Goal: Navigation & Orientation: Find specific page/section

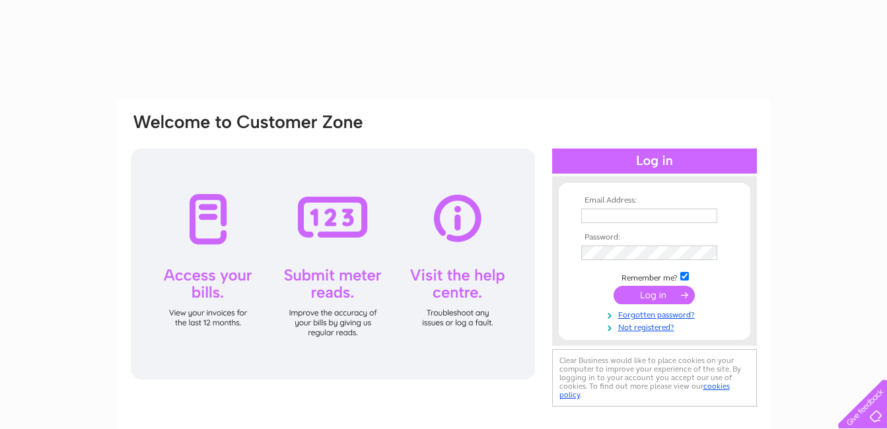
type input "margaretwilkins1312@Gmail.com"
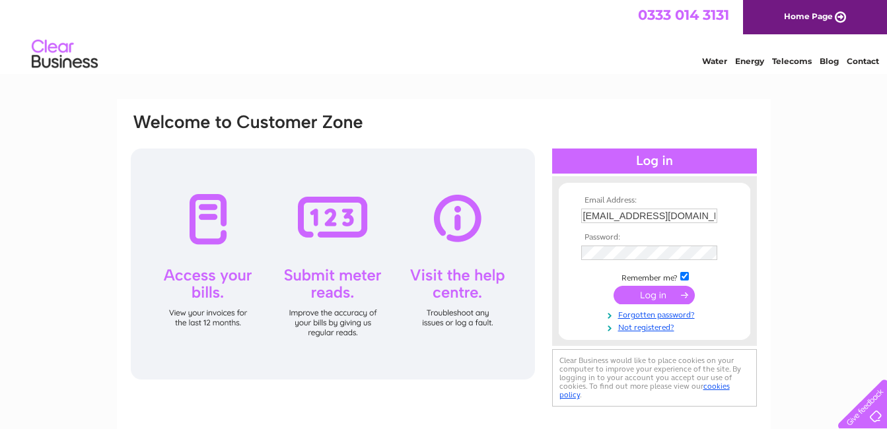
click at [663, 295] on input "submit" at bounding box center [654, 295] width 81 height 18
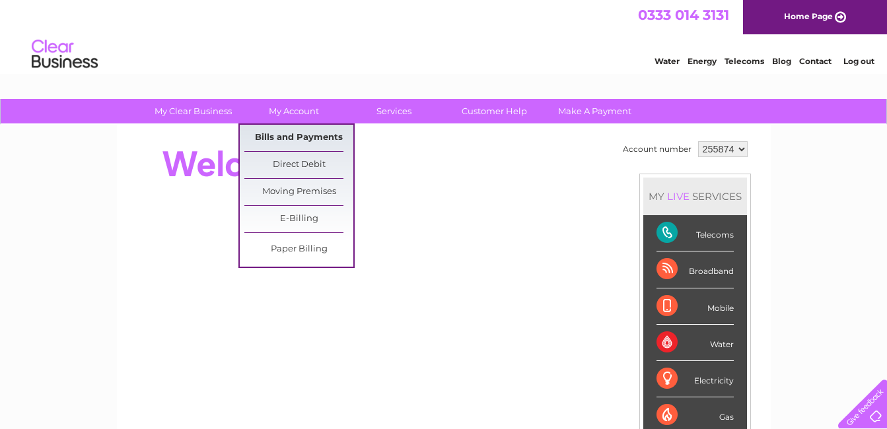
click at [301, 140] on link "Bills and Payments" at bounding box center [298, 138] width 109 height 26
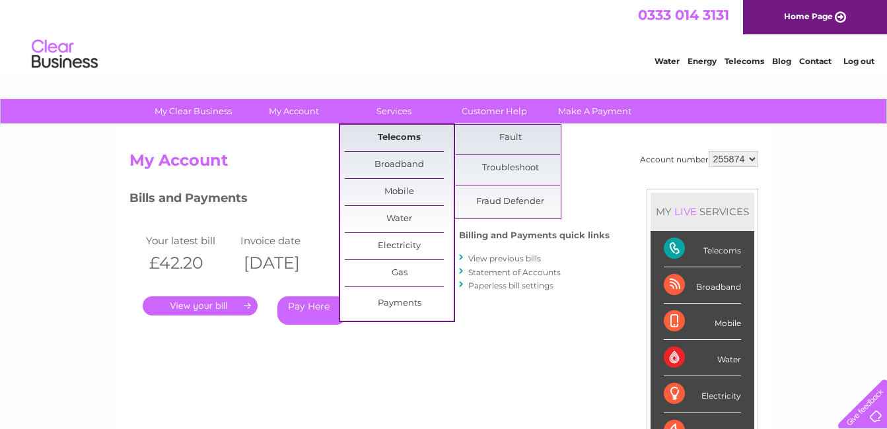
click at [397, 136] on link "Telecoms" at bounding box center [399, 138] width 109 height 26
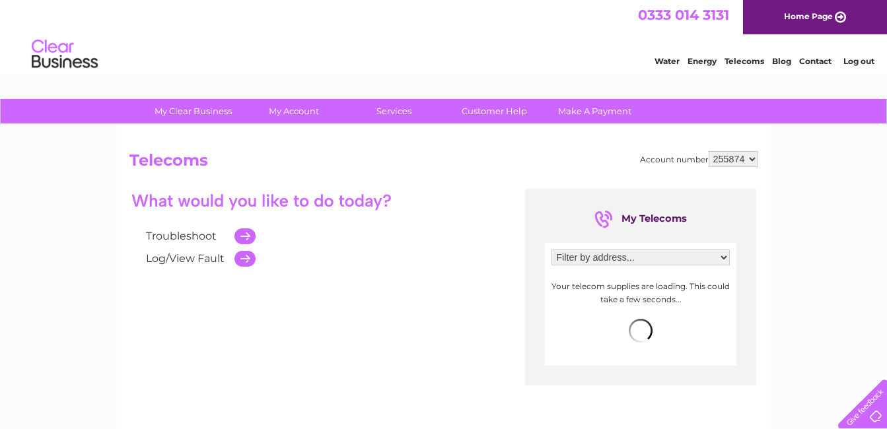
click at [723, 259] on select "Filter by address... Ardagh Pavilion, Kellaway Avenue, Bristol, Avon, BS6 7YL" at bounding box center [641, 258] width 178 height 16
select select "916803"
click at [552, 250] on select "Filter by address... Ardagh Pavilion, Kellaway Avenue, Bristol, Avon, BS6 7YL" at bounding box center [641, 258] width 178 height 16
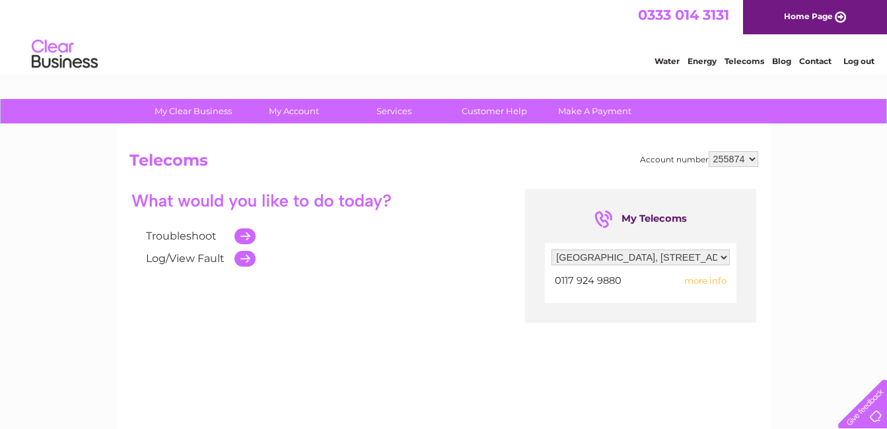
click at [705, 284] on span "more info" at bounding box center [705, 280] width 42 height 11
click at [703, 281] on span "more info" at bounding box center [705, 280] width 42 height 11
click at [453, 378] on div "Troubleshoot Log/View Fault My Telecoms Filter by address... Ardagh Pavilion, K…" at bounding box center [443, 318] width 629 height 258
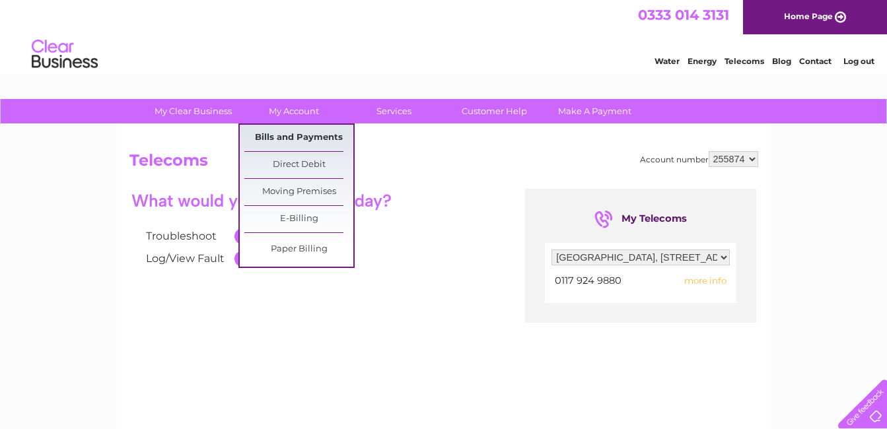
click at [307, 137] on link "Bills and Payments" at bounding box center [298, 138] width 109 height 26
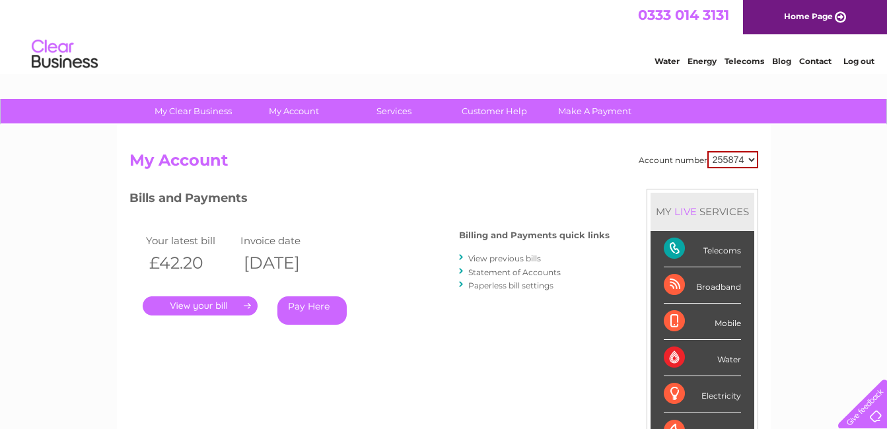
click at [231, 303] on link "." at bounding box center [200, 306] width 115 height 19
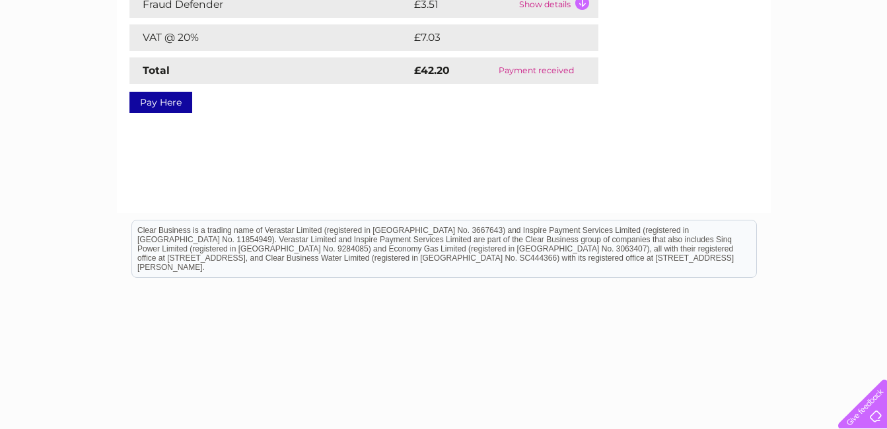
scroll to position [301, 0]
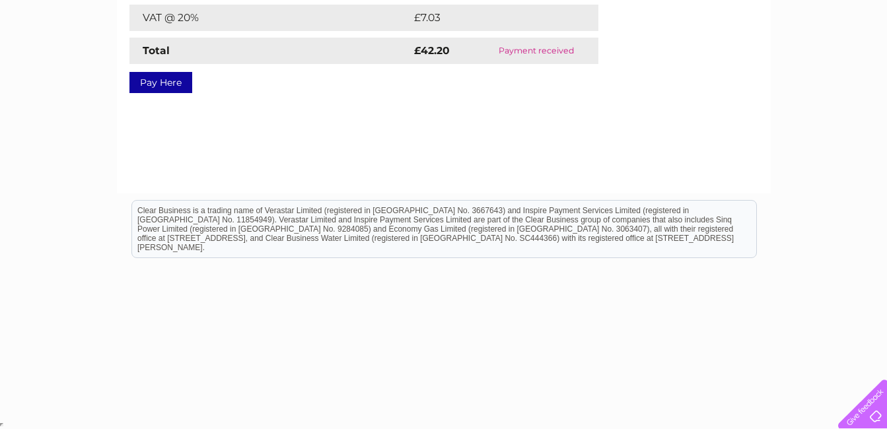
drag, startPoint x: 895, startPoint y: 420, endPoint x: 879, endPoint y: 87, distance: 334.0
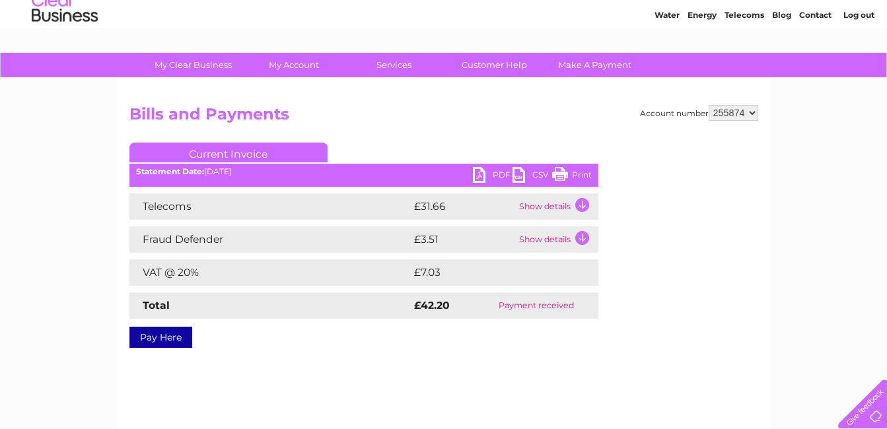
scroll to position [0, 0]
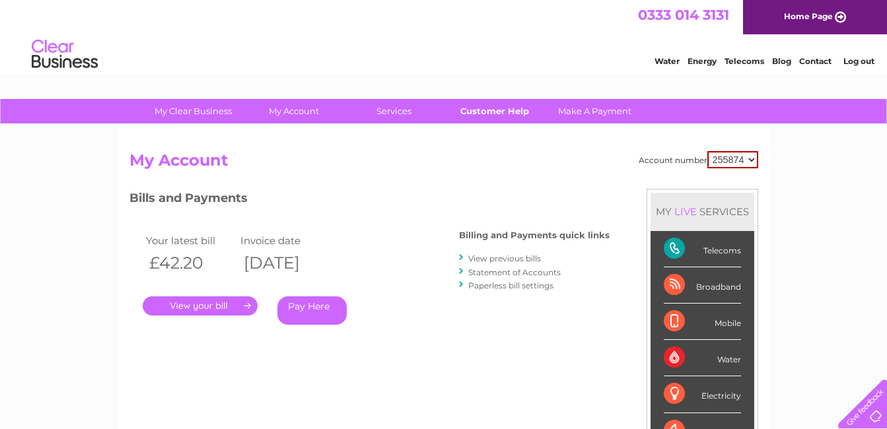
click at [487, 111] on link "Customer Help" at bounding box center [494, 111] width 109 height 24
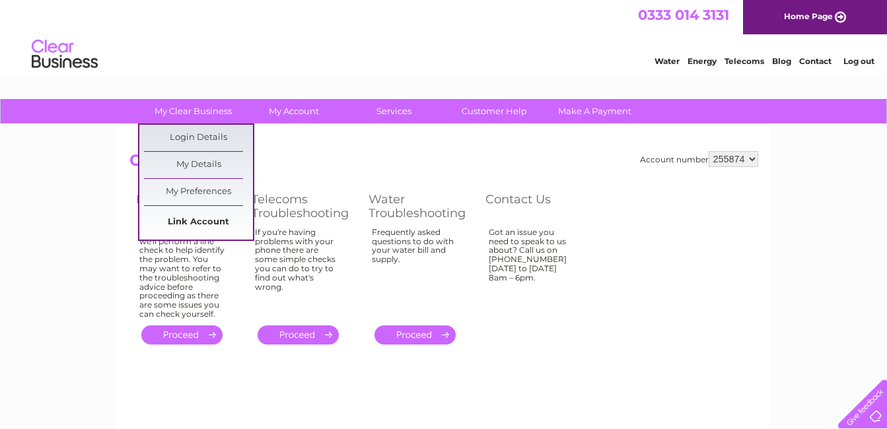
click at [217, 221] on link "Link Account" at bounding box center [198, 222] width 109 height 26
click at [226, 192] on link "My Preferences" at bounding box center [198, 192] width 109 height 26
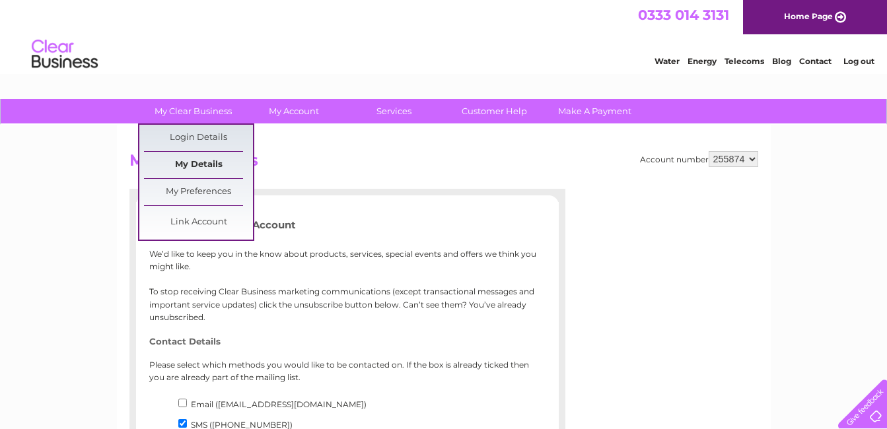
click at [221, 164] on link "My Details" at bounding box center [198, 165] width 109 height 26
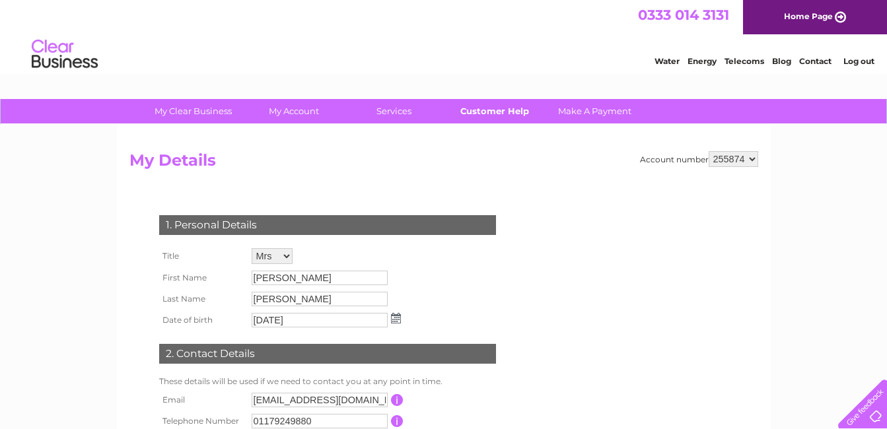
click at [487, 113] on link "Customer Help" at bounding box center [494, 111] width 109 height 24
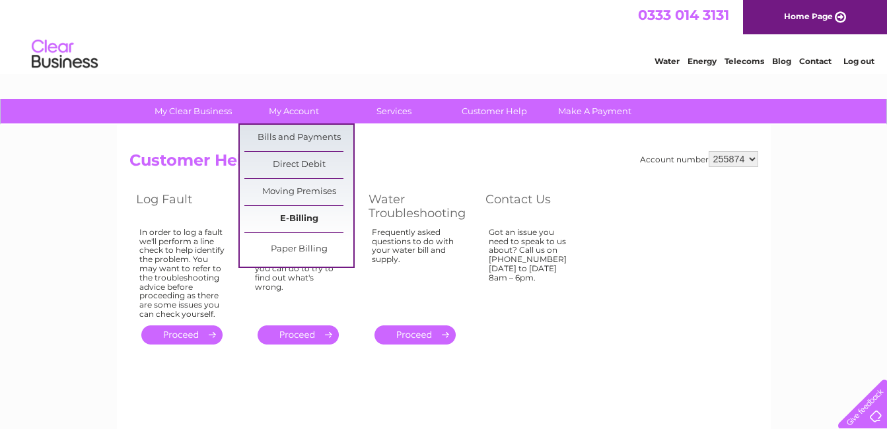
click at [301, 218] on link "E-Billing" at bounding box center [298, 219] width 109 height 26
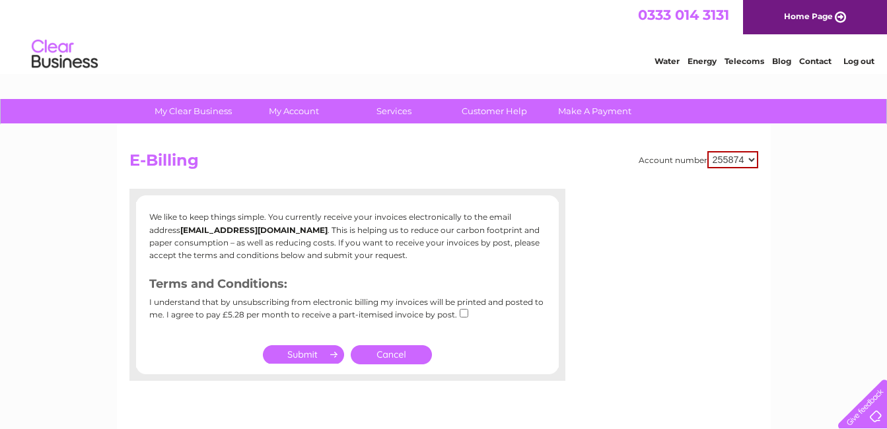
click at [590, 68] on div "Water Energy Telecoms Blog Contact Log out" at bounding box center [443, 55] width 887 height 43
click at [861, 63] on link "Log out" at bounding box center [859, 61] width 31 height 10
